Goal: Task Accomplishment & Management: Use online tool/utility

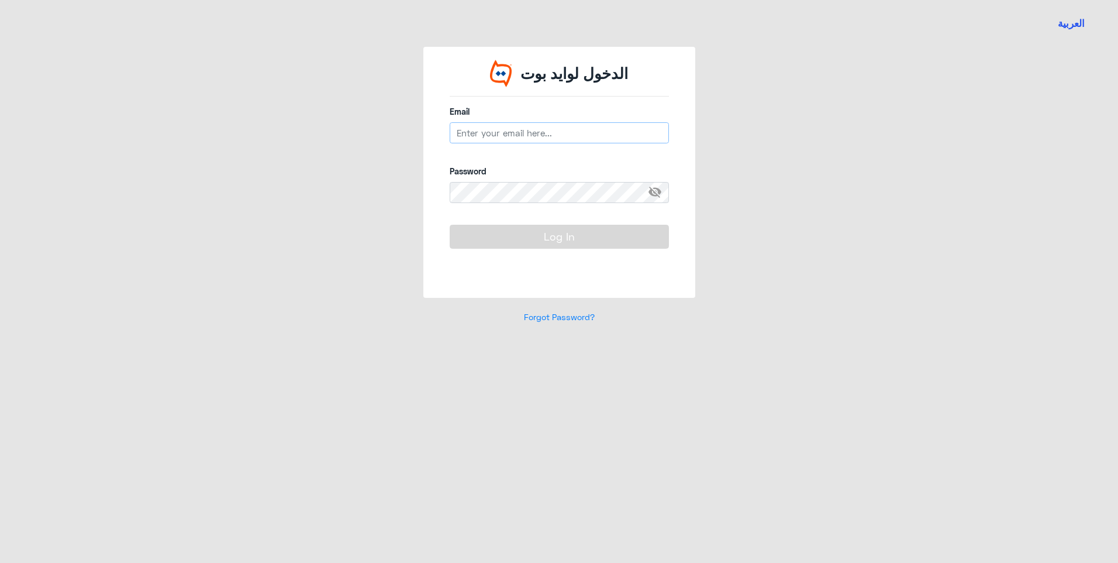
type input "[EMAIL_ADDRESS][DOMAIN_NAME]"
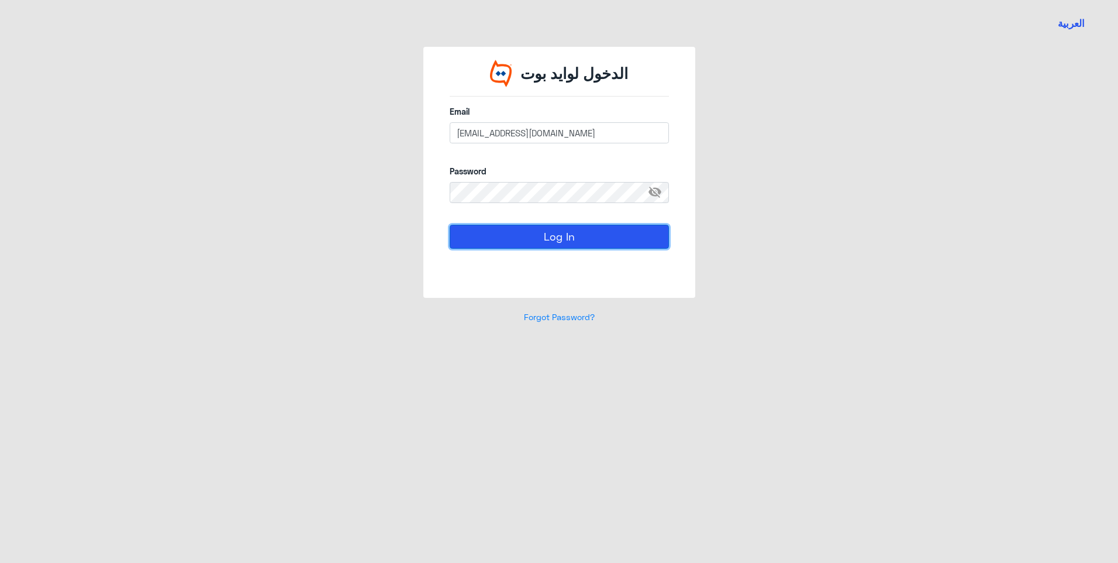
click at [488, 235] on button "Log In" at bounding box center [559, 236] width 219 height 23
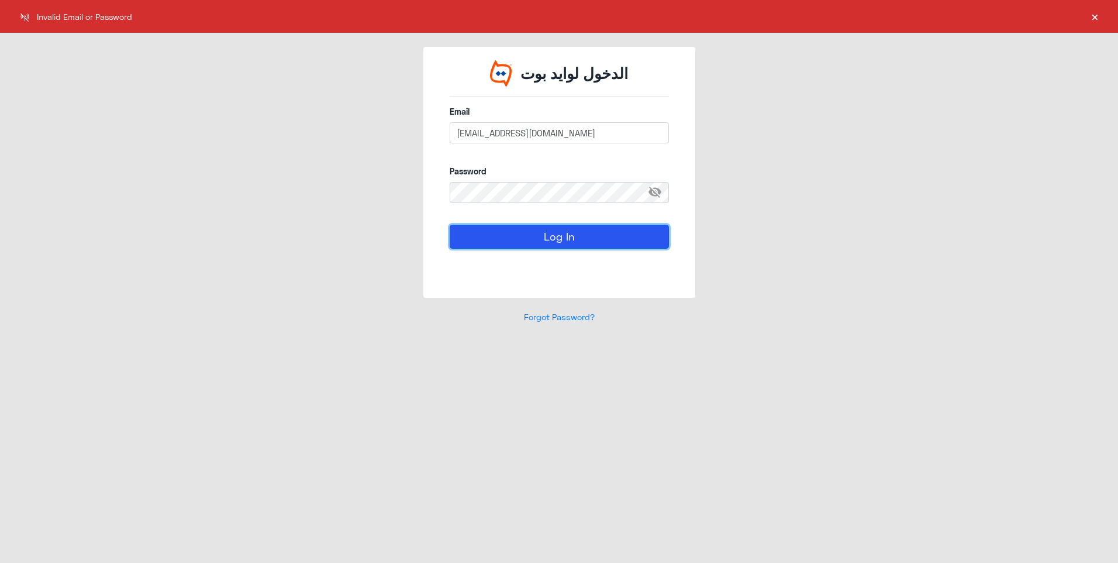
click at [488, 235] on button "Log In" at bounding box center [559, 236] width 219 height 23
click at [573, 230] on button "Log In" at bounding box center [559, 236] width 219 height 23
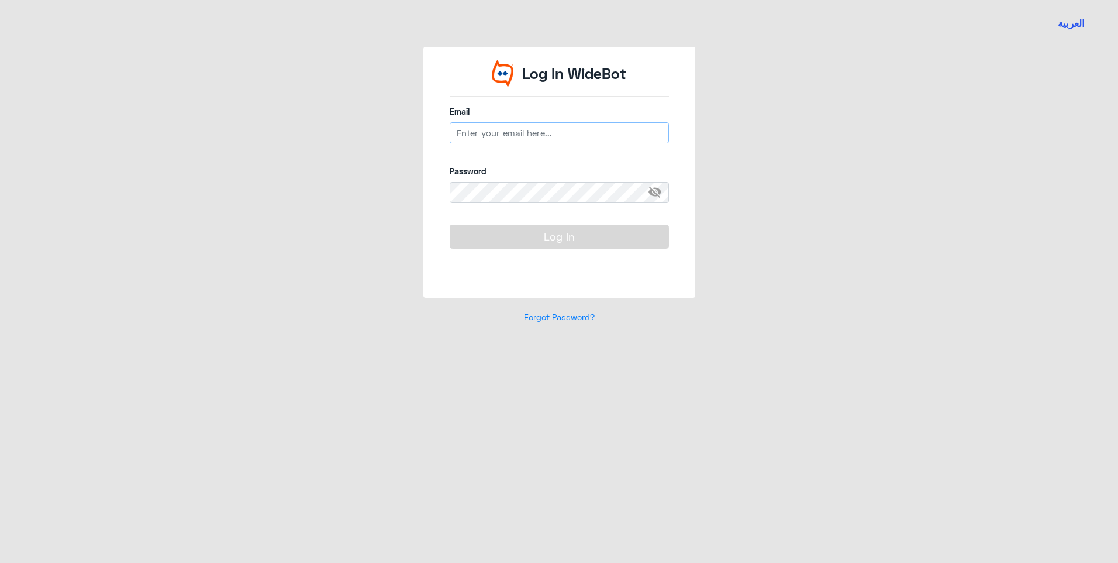
type input "[EMAIL_ADDRESS][DOMAIN_NAME]"
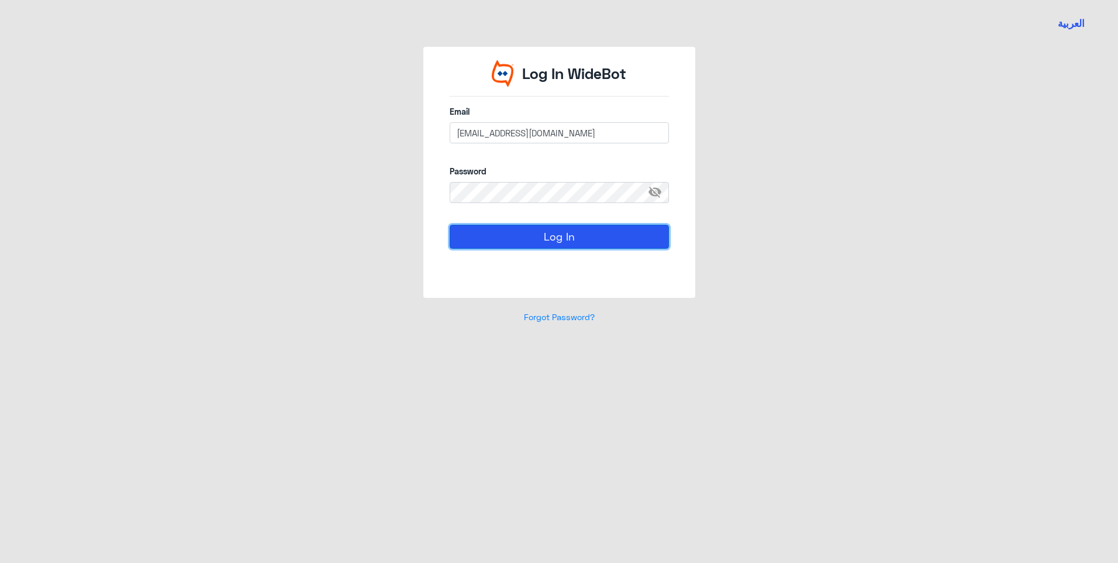
click at [536, 237] on button "Log In" at bounding box center [559, 236] width 219 height 23
click at [557, 242] on button "Log In" at bounding box center [559, 236] width 219 height 23
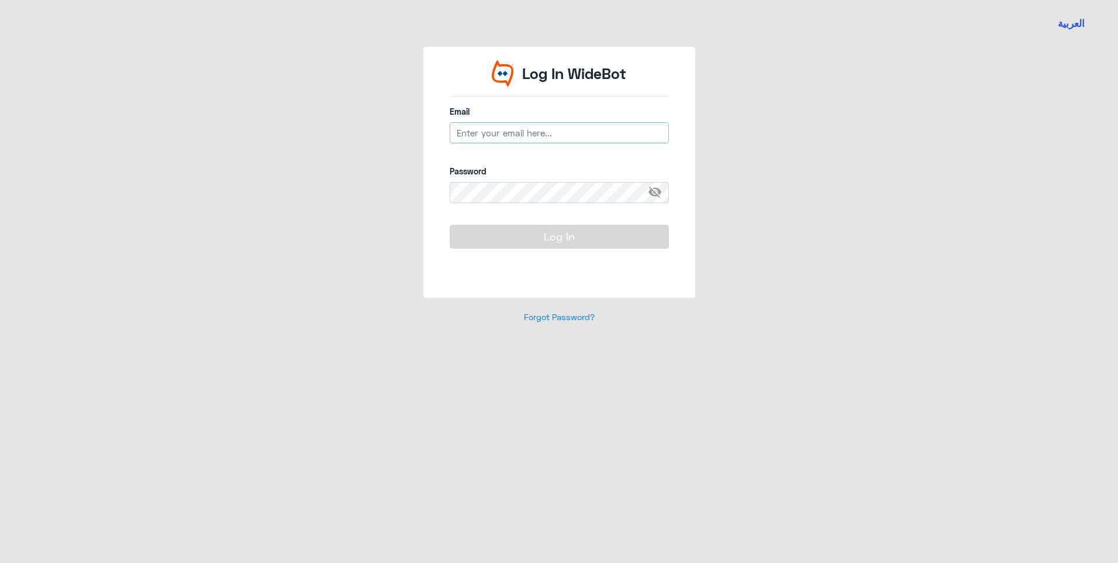
type input "[EMAIL_ADDRESS][DOMAIN_NAME]"
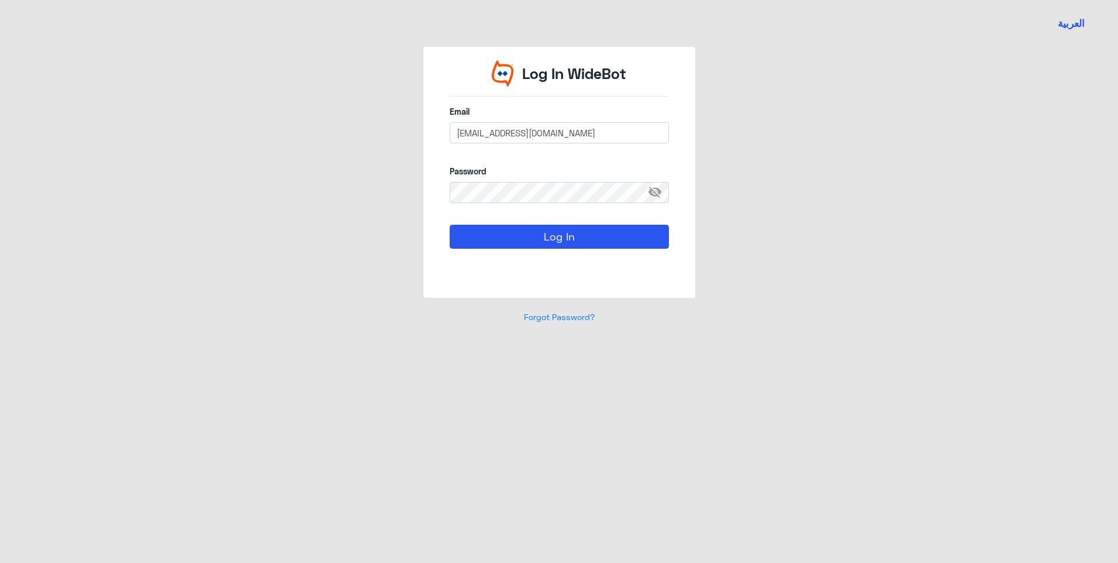
click at [419, 205] on div "Log In WideBot Email [EMAIL_ADDRESS][DOMAIN_NAME] Password visibility_off Log I…" at bounding box center [559, 192] width 667 height 290
click at [514, 229] on button "Log In" at bounding box center [559, 236] width 219 height 23
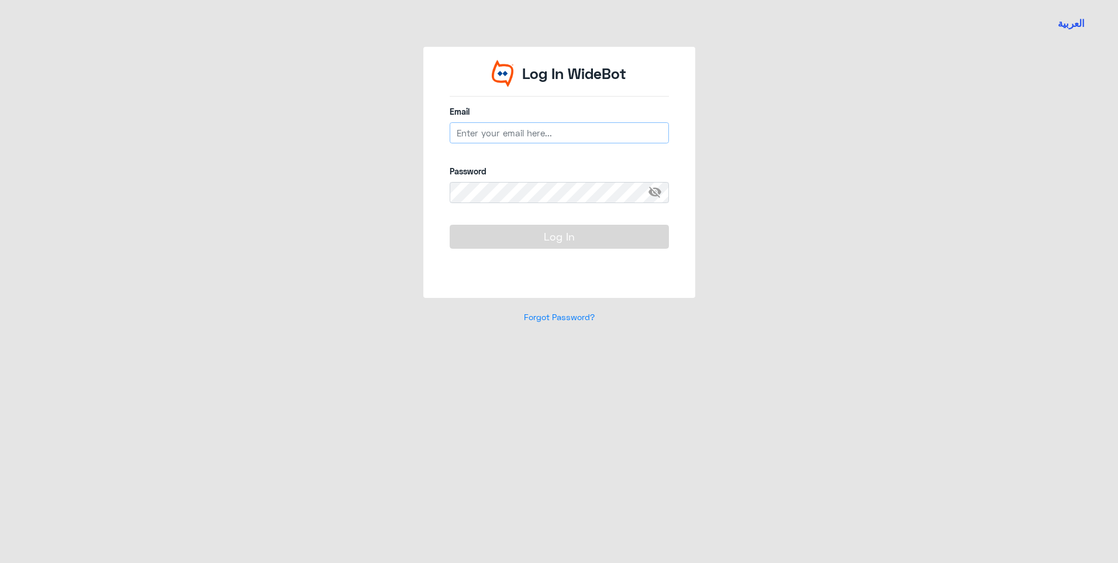
type input "[EMAIL_ADDRESS][DOMAIN_NAME]"
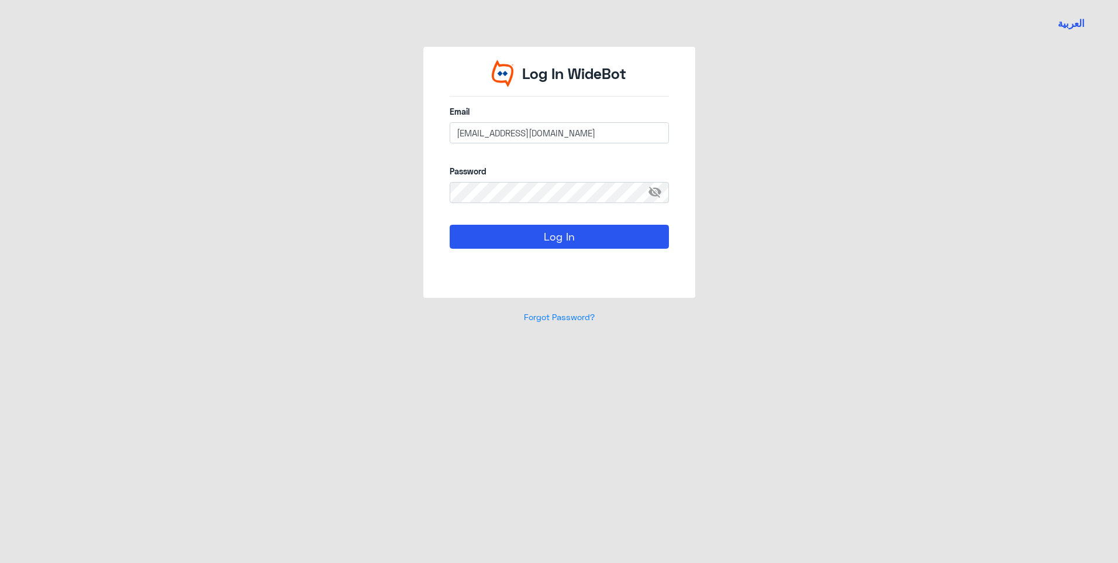
click at [649, 198] on span "visibility_off" at bounding box center [658, 192] width 21 height 21
click at [470, 235] on button "Log In" at bounding box center [559, 236] width 219 height 23
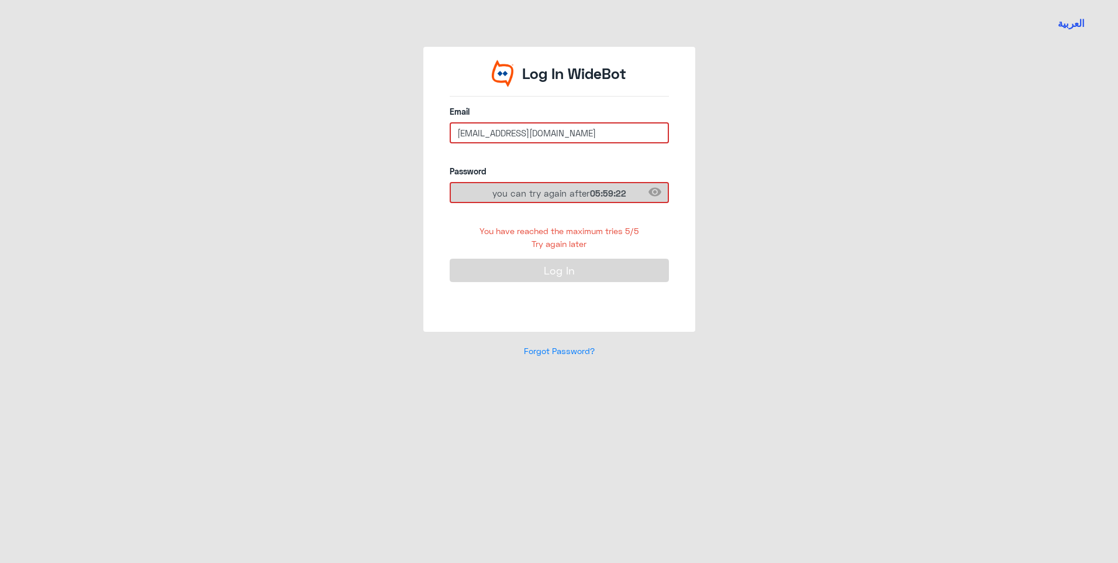
click at [556, 345] on div "Forgot Password?" at bounding box center [559, 351] width 272 height 39
click at [556, 355] on link "Forgot Password?" at bounding box center [559, 351] width 71 height 10
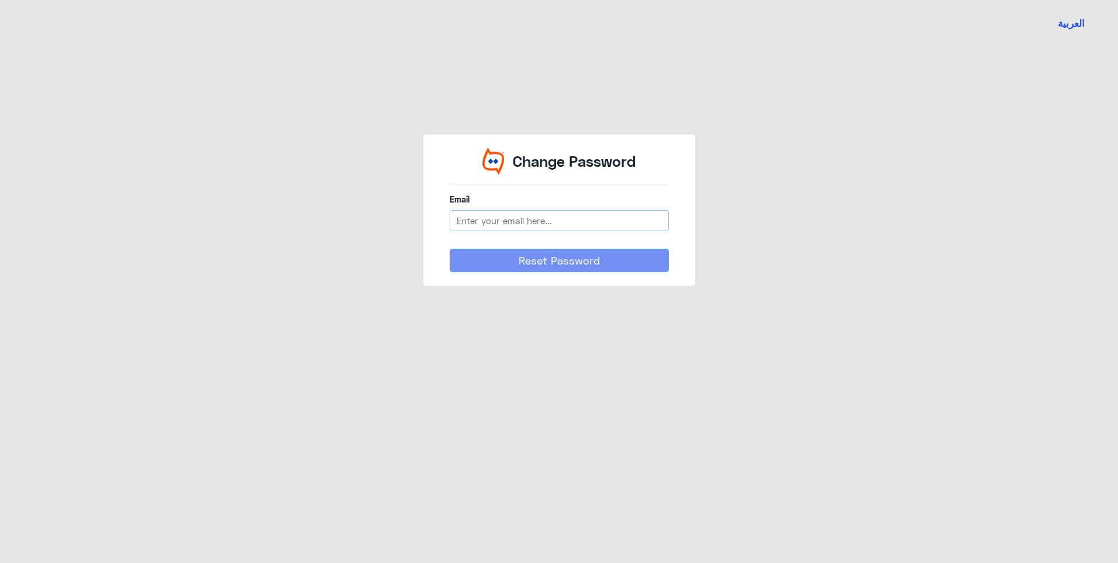
click at [658, 216] on input "email" at bounding box center [559, 220] width 219 height 21
type input "s_aalanazi@dallah-hospital.com"
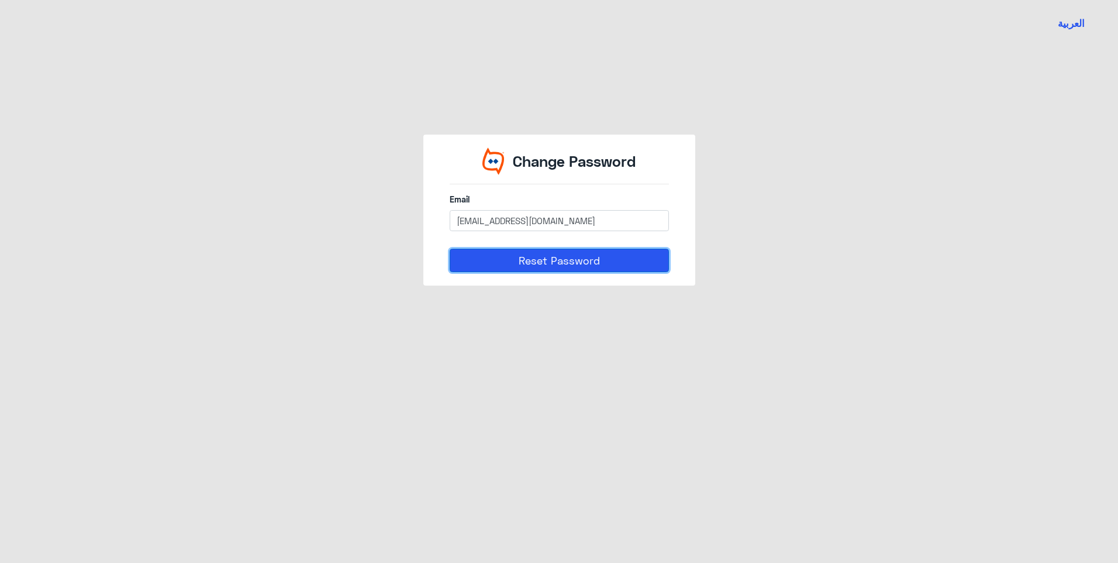
click at [571, 261] on button "Reset Password" at bounding box center [559, 260] width 219 height 23
click at [533, 261] on button "Reset Password" at bounding box center [559, 260] width 219 height 23
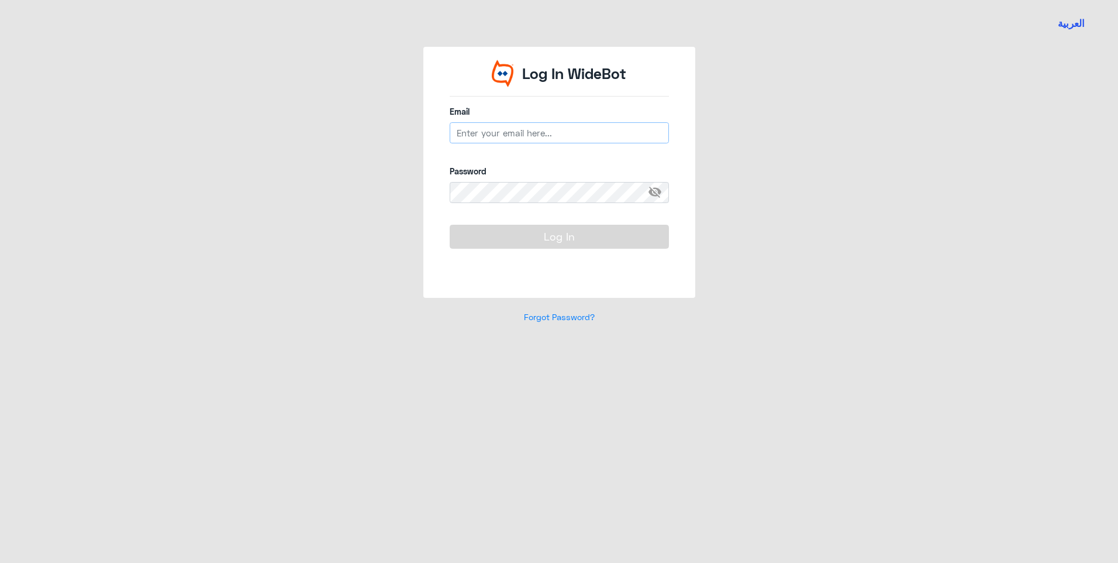
type input "[EMAIL_ADDRESS][DOMAIN_NAME]"
click at [498, 136] on input "[EMAIL_ADDRESS][DOMAIN_NAME]" at bounding box center [559, 132] width 219 height 21
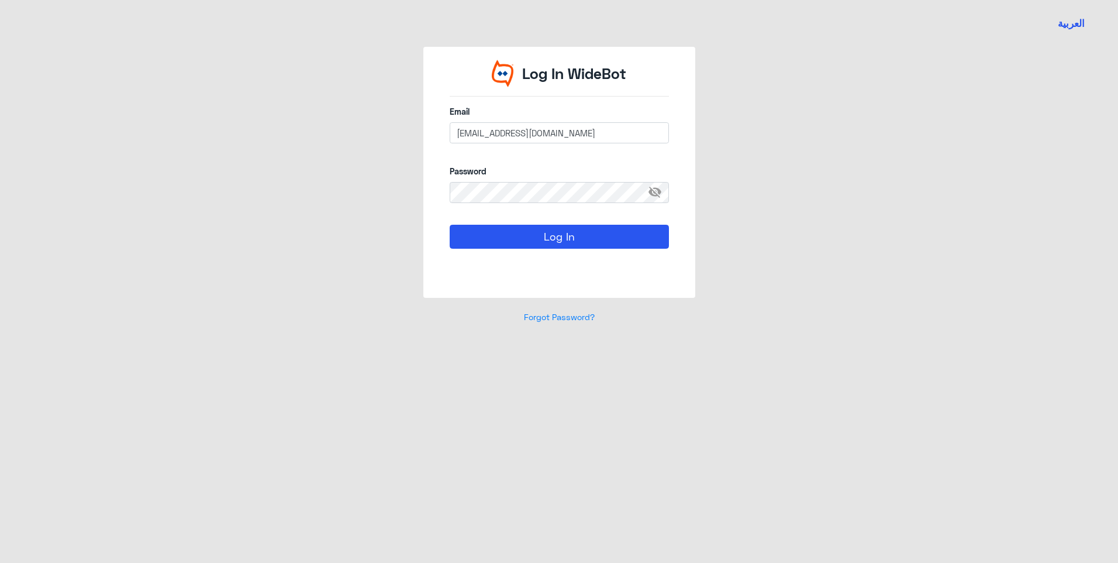
drag, startPoint x: 448, startPoint y: 172, endPoint x: 452, endPoint y: 179, distance: 8.1
click at [448, 172] on div "Log In WideBot Email s_aalanazi@dallah-hospital.com Password visibility_off Log…" at bounding box center [559, 172] width 272 height 251
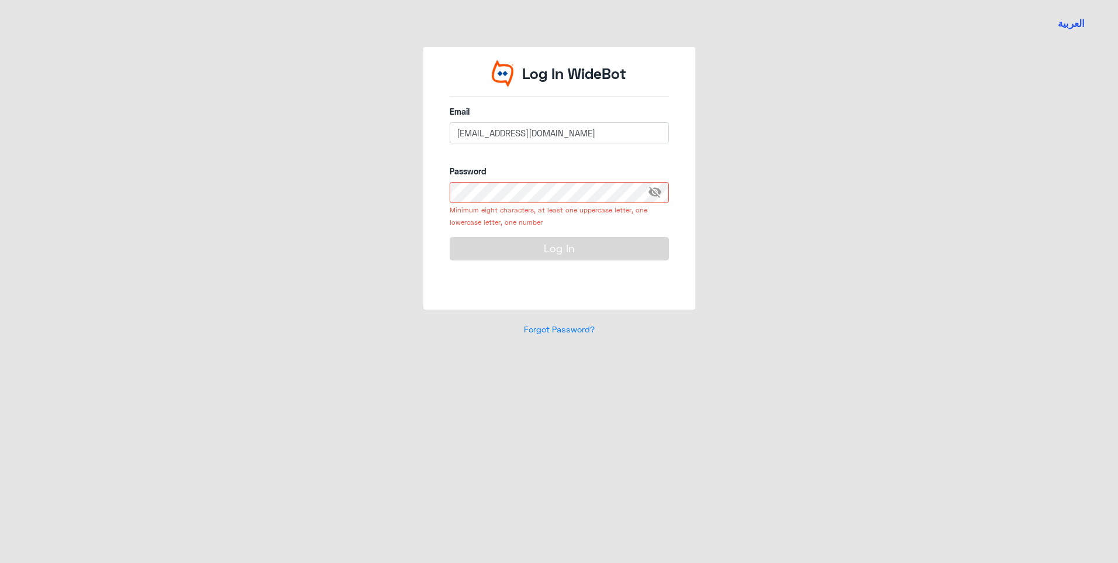
click at [658, 199] on span "visibility_off" at bounding box center [658, 192] width 21 height 21
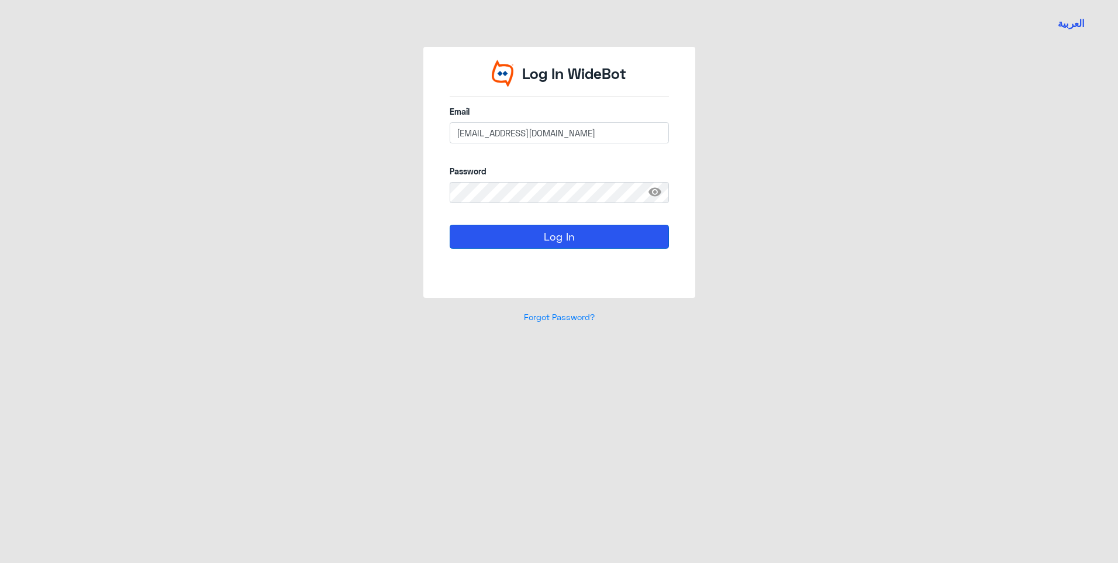
drag, startPoint x: 459, startPoint y: 255, endPoint x: 463, endPoint y: 247, distance: 8.4
click at [459, 255] on div "Log In" at bounding box center [559, 250] width 219 height 51
click at [474, 229] on button "Log In" at bounding box center [559, 236] width 219 height 23
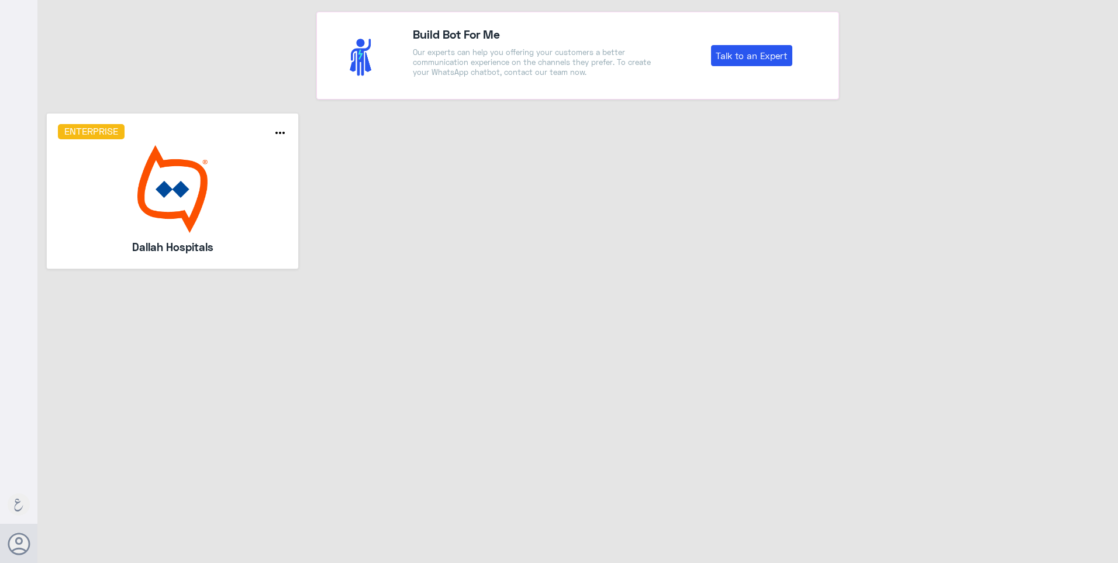
click at [208, 223] on img at bounding box center [173, 189] width 230 height 88
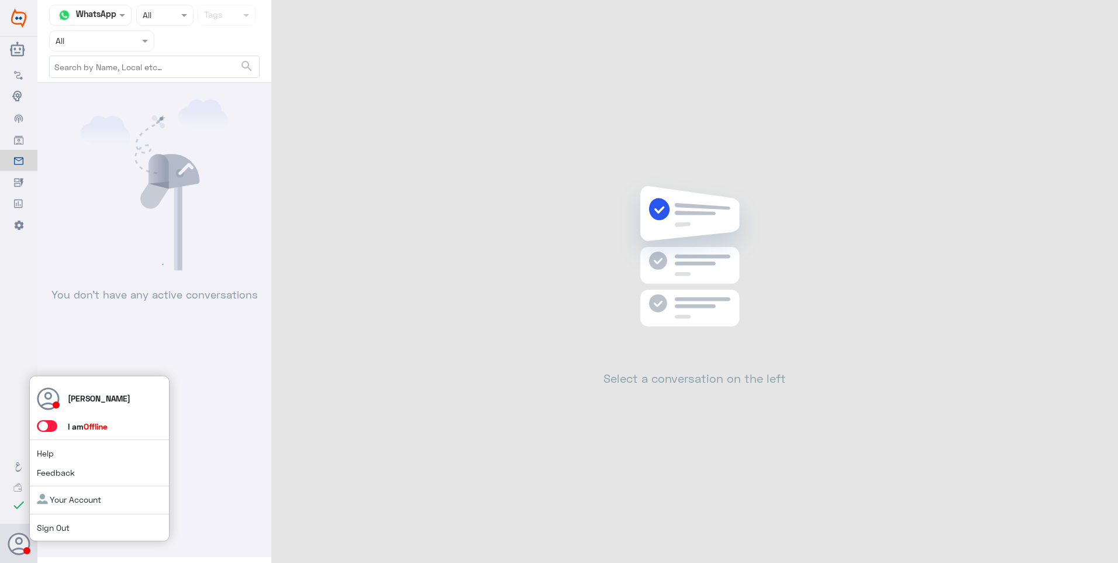
click at [46, 432] on div "SOMYH ALI I am Offline Help Feedback Your Account Sign Out" at bounding box center [99, 458] width 140 height 166
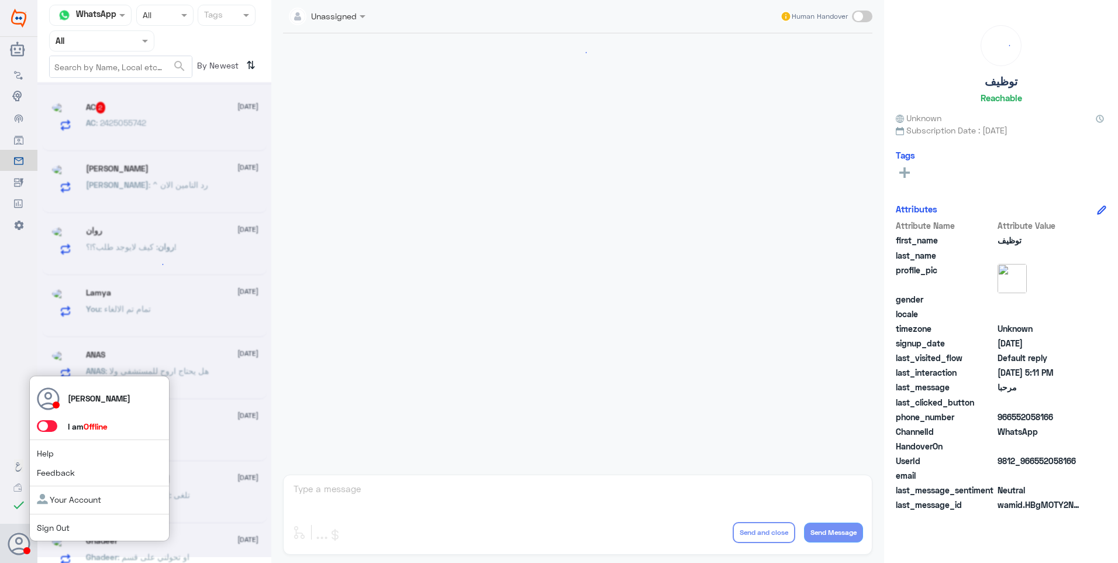
click at [46, 431] on span at bounding box center [47, 426] width 20 height 12
click at [0, 0] on input "checkbox" at bounding box center [0, 0] width 0 height 0
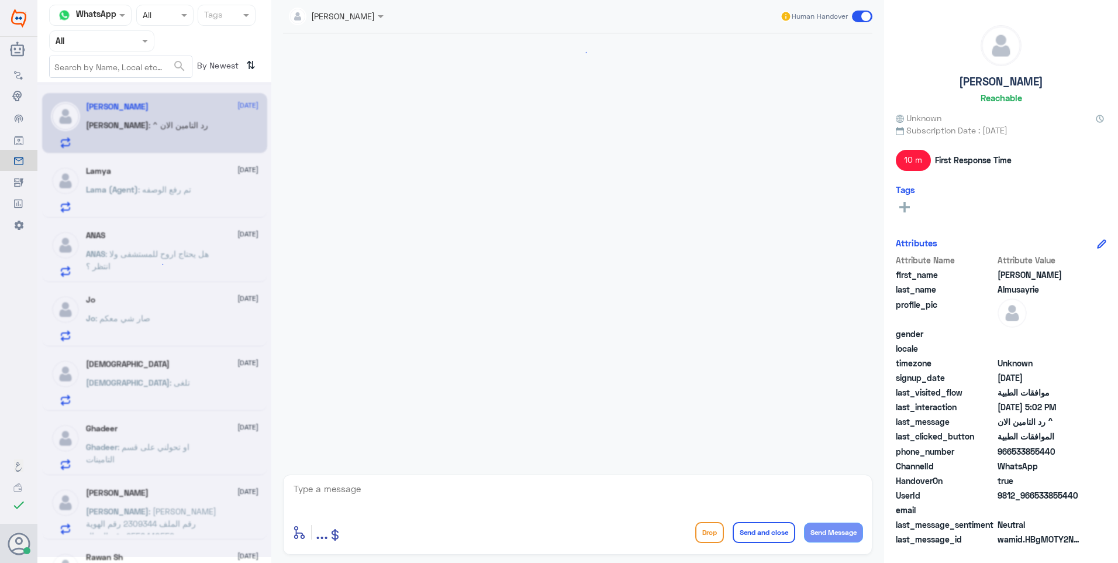
scroll to position [545, 0]
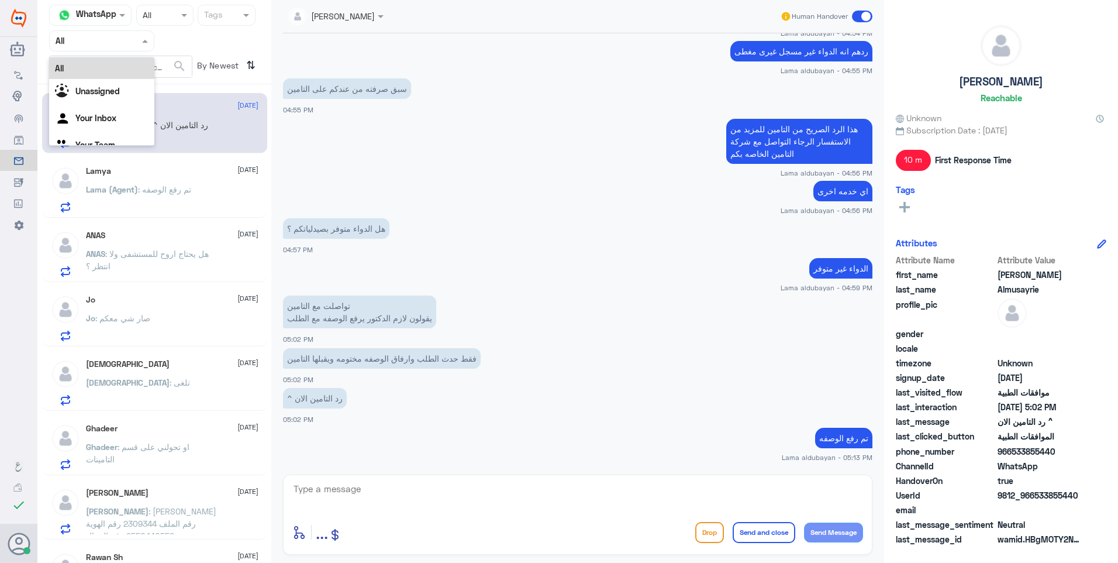
click at [150, 47] on span at bounding box center [146, 41] width 15 height 12
click at [126, 145] on ng-dropdown-panel "All Unassigned Your Inbox Your Team" at bounding box center [101, 101] width 105 height 88
click at [118, 142] on div "Your Team" at bounding box center [101, 146] width 105 height 27
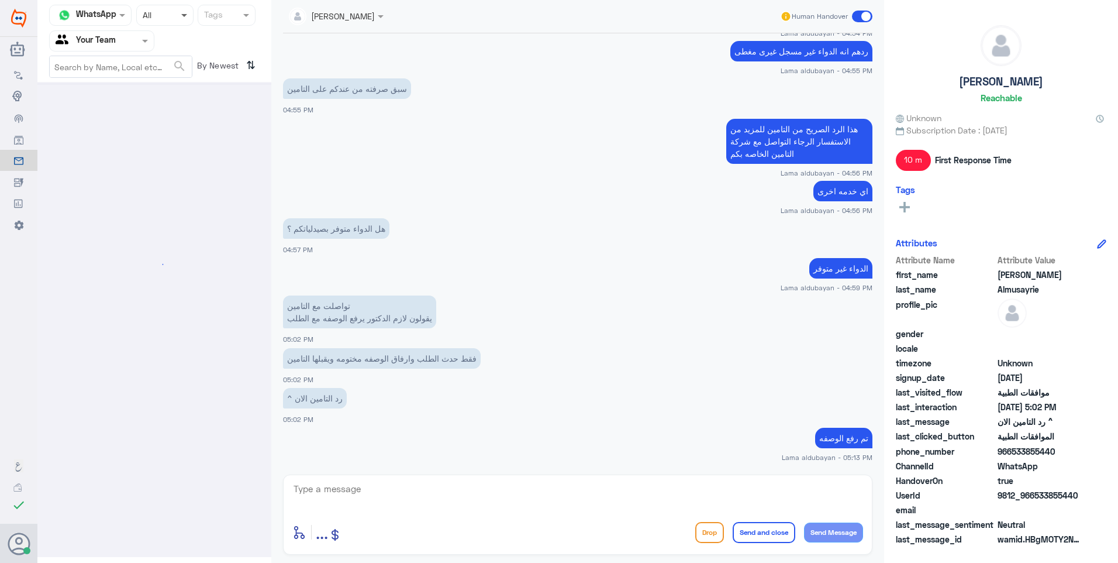
scroll to position [0, 0]
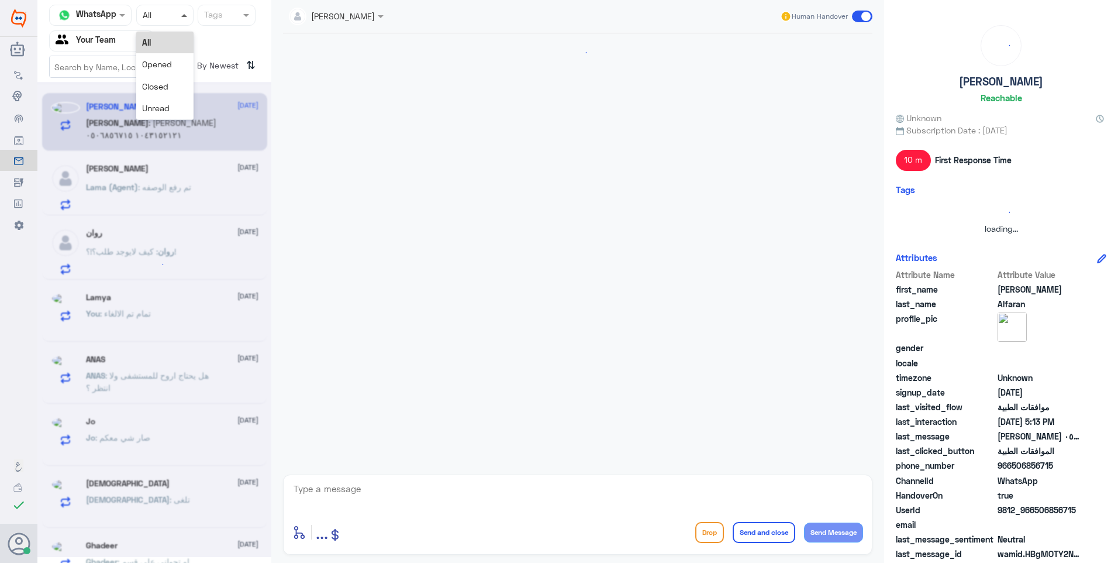
click at [182, 15] on span at bounding box center [184, 15] width 6 height 3
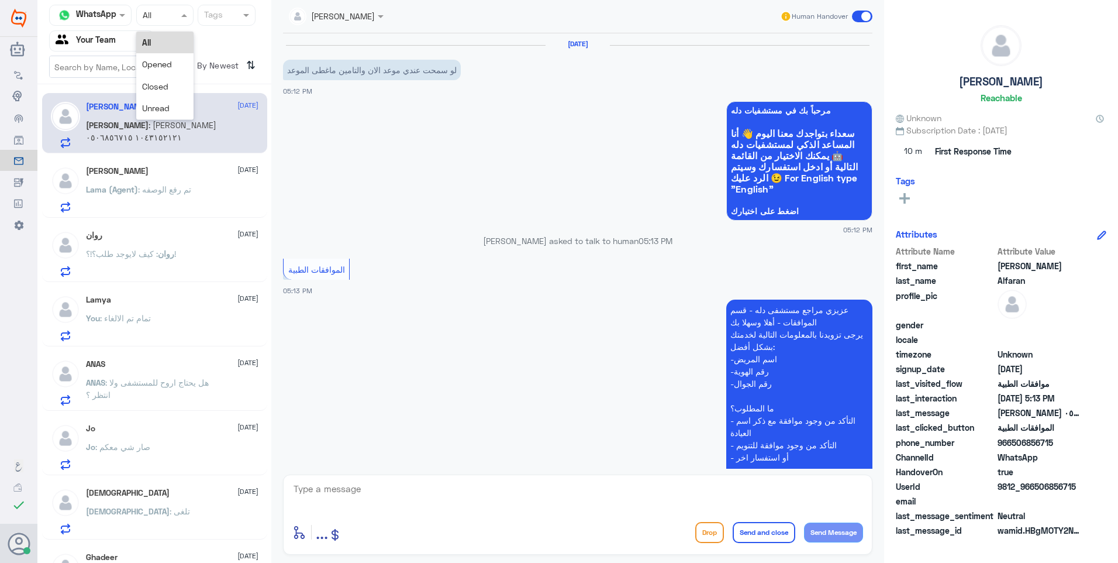
scroll to position [202, 0]
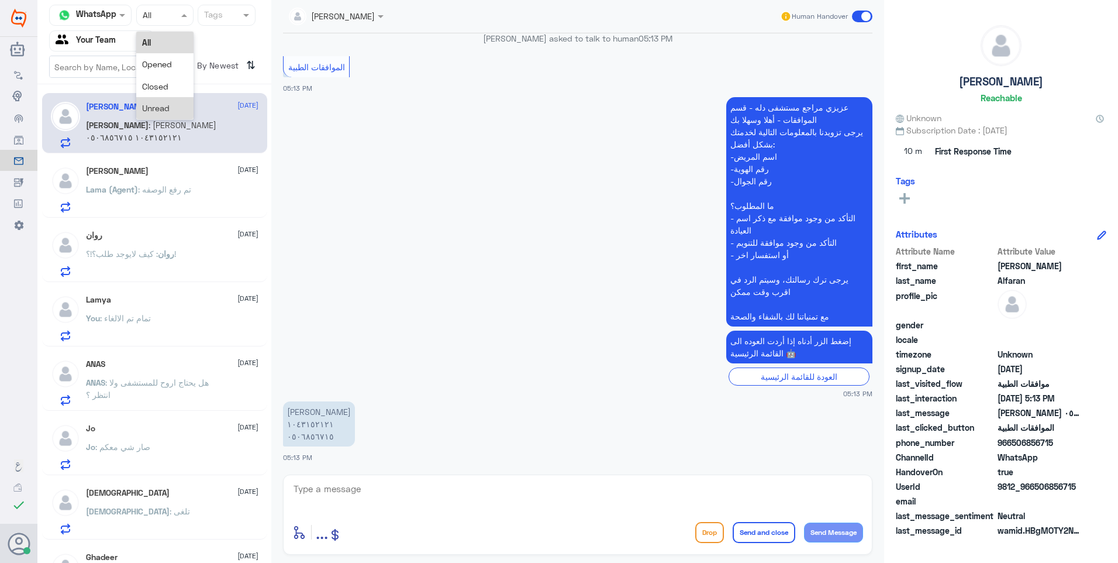
click at [160, 109] on span "Unread" at bounding box center [155, 108] width 27 height 10
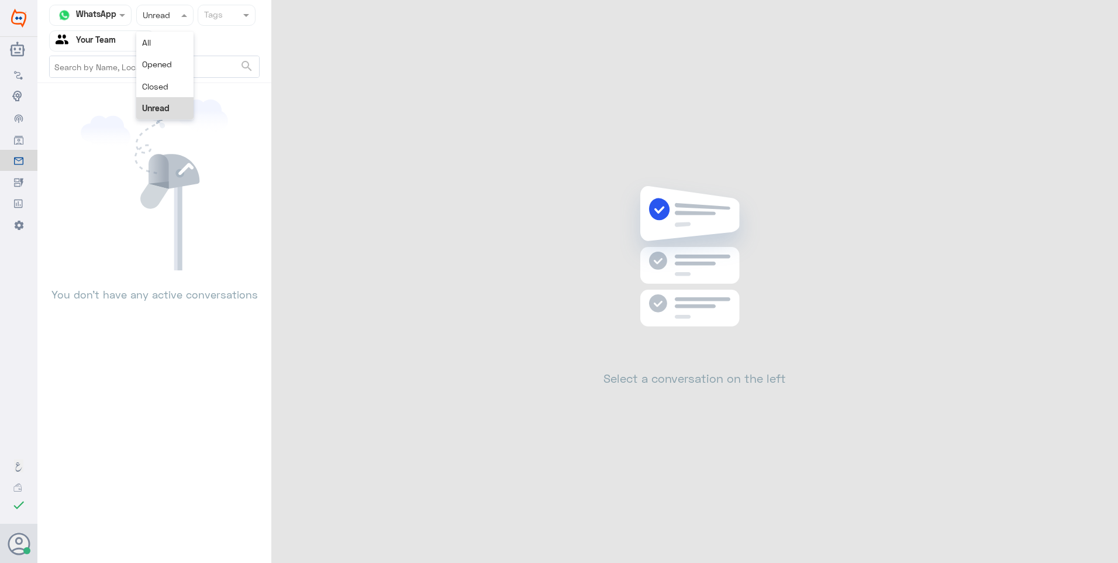
click at [158, 16] on input "text" at bounding box center [154, 14] width 22 height 13
click at [156, 103] on span "Unread" at bounding box center [155, 108] width 27 height 10
